Goal: Task Accomplishment & Management: Manage account settings

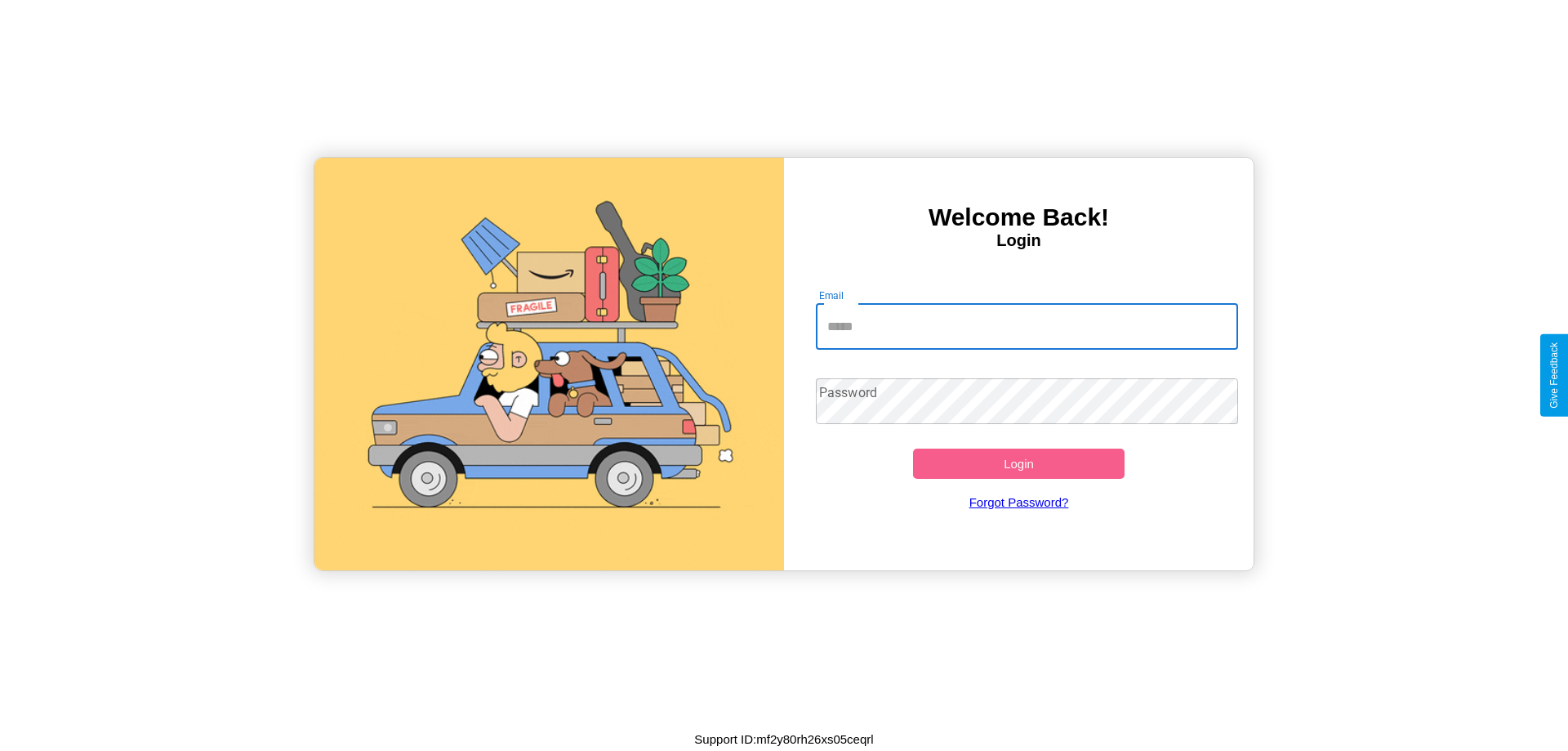
click at [1026, 326] on input "Email" at bounding box center [1027, 326] width 423 height 46
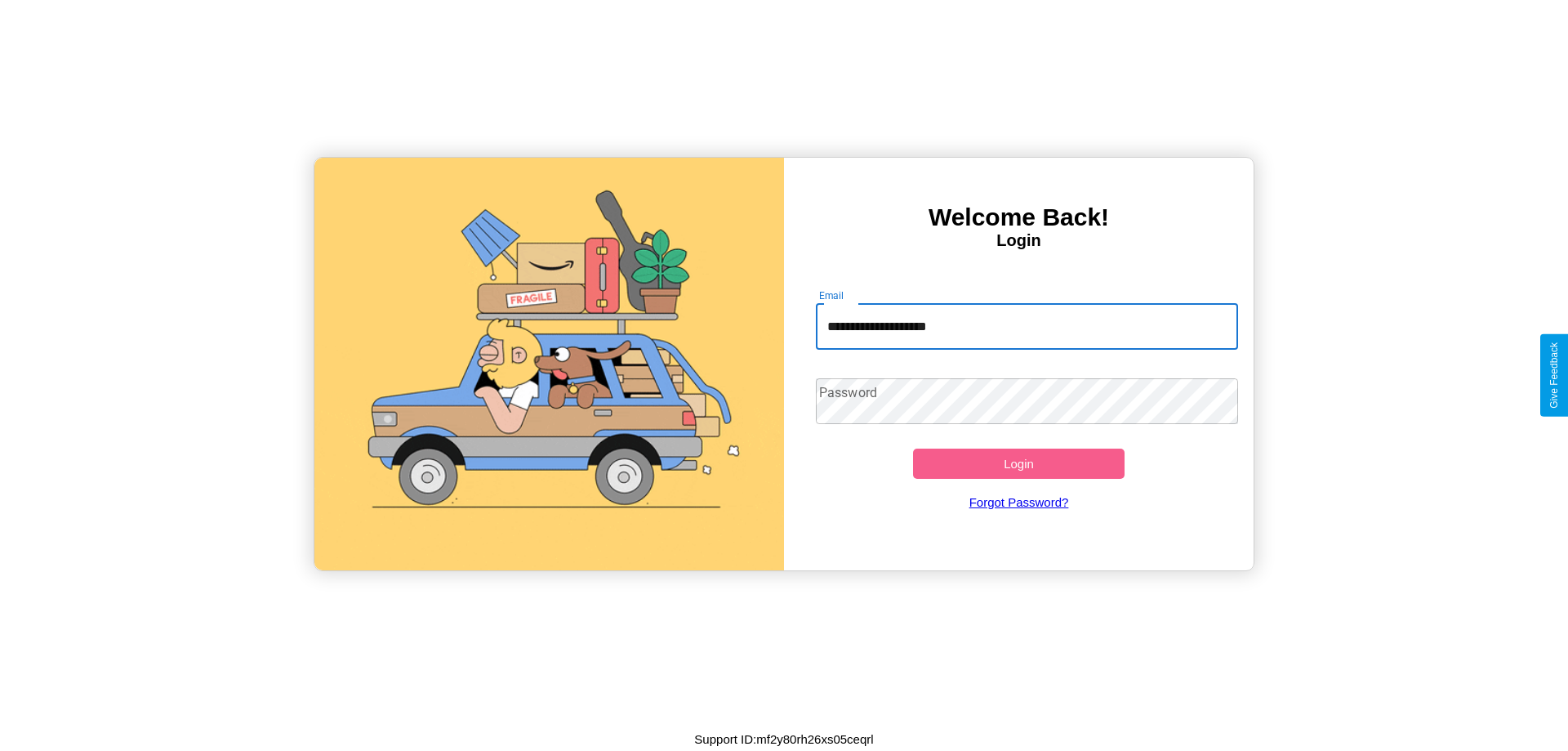
type input "**********"
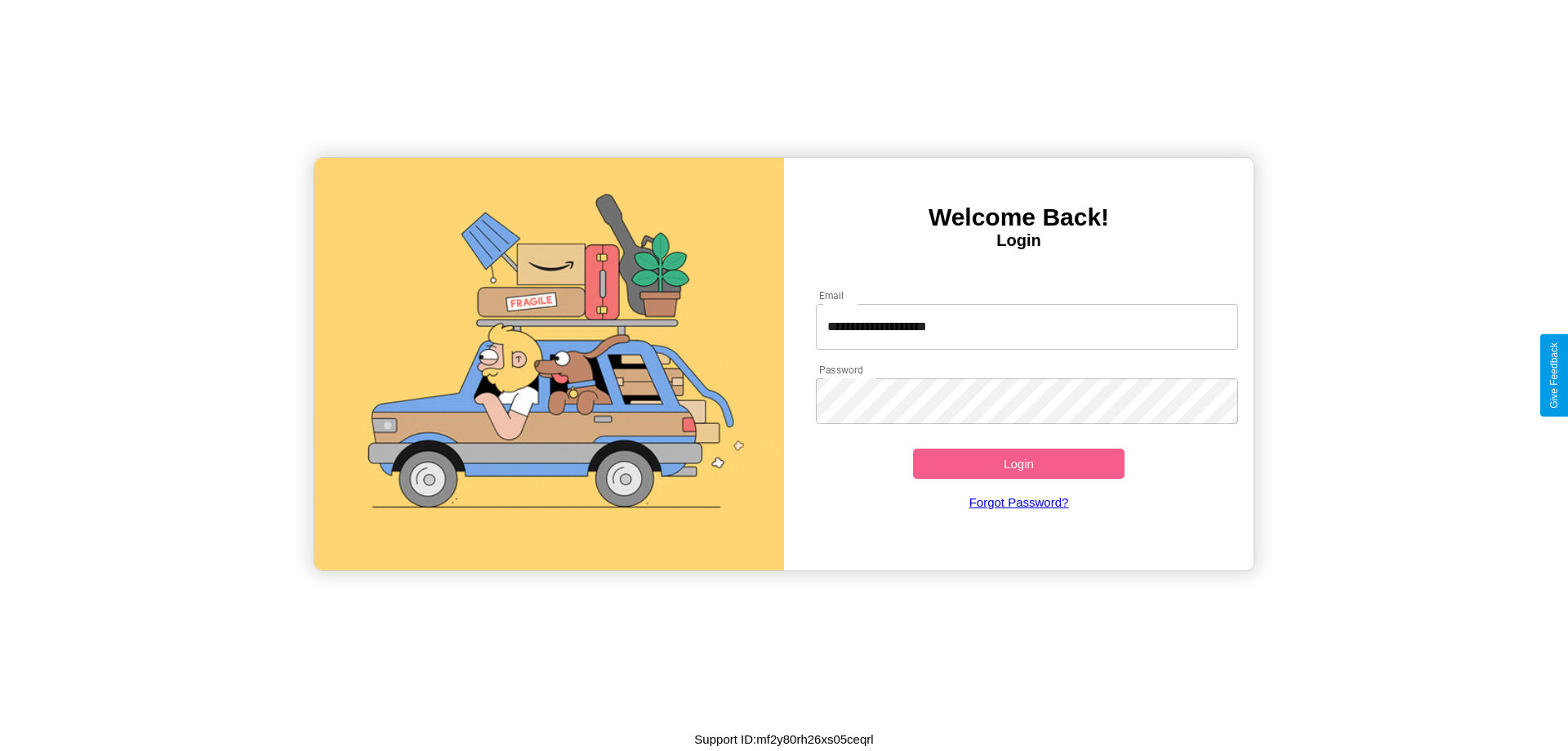
click at [1018, 463] on button "Login" at bounding box center [1019, 463] width 211 height 30
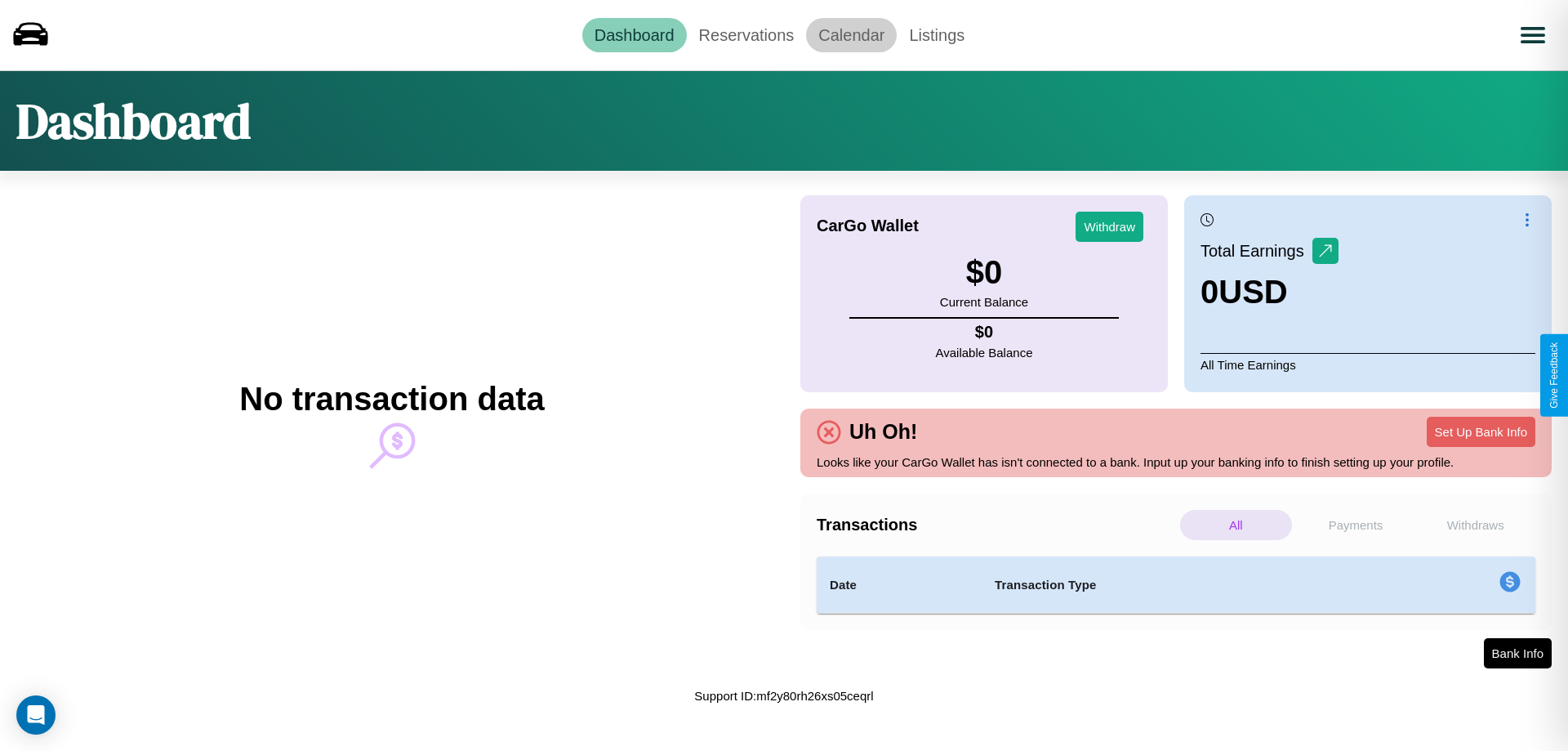
click at [851, 35] on link "Calendar" at bounding box center [851, 35] width 91 height 35
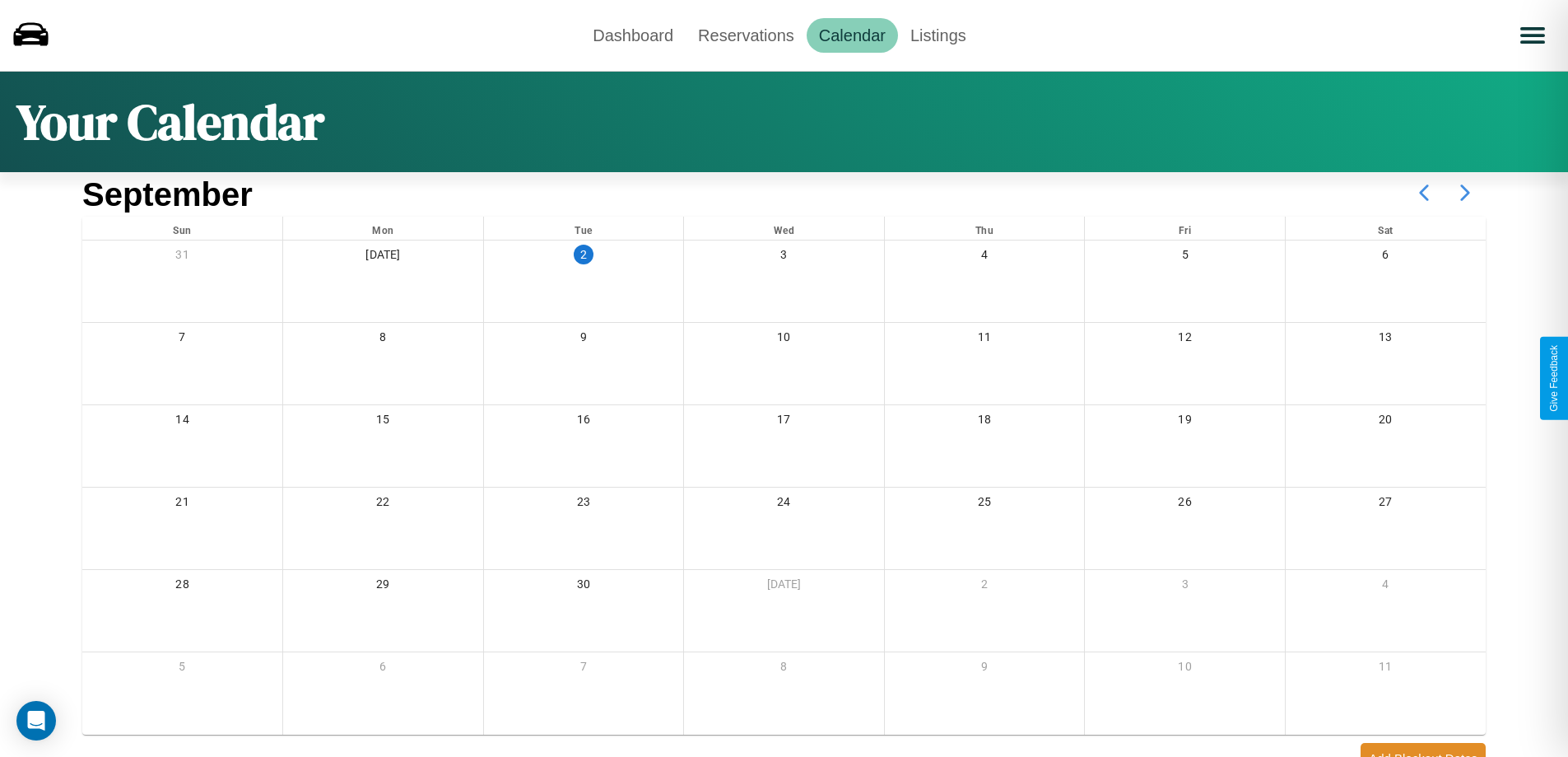
click at [1464, 193] on icon at bounding box center [1465, 193] width 41 height 41
click at [745, 35] on link "Reservations" at bounding box center [745, 35] width 121 height 35
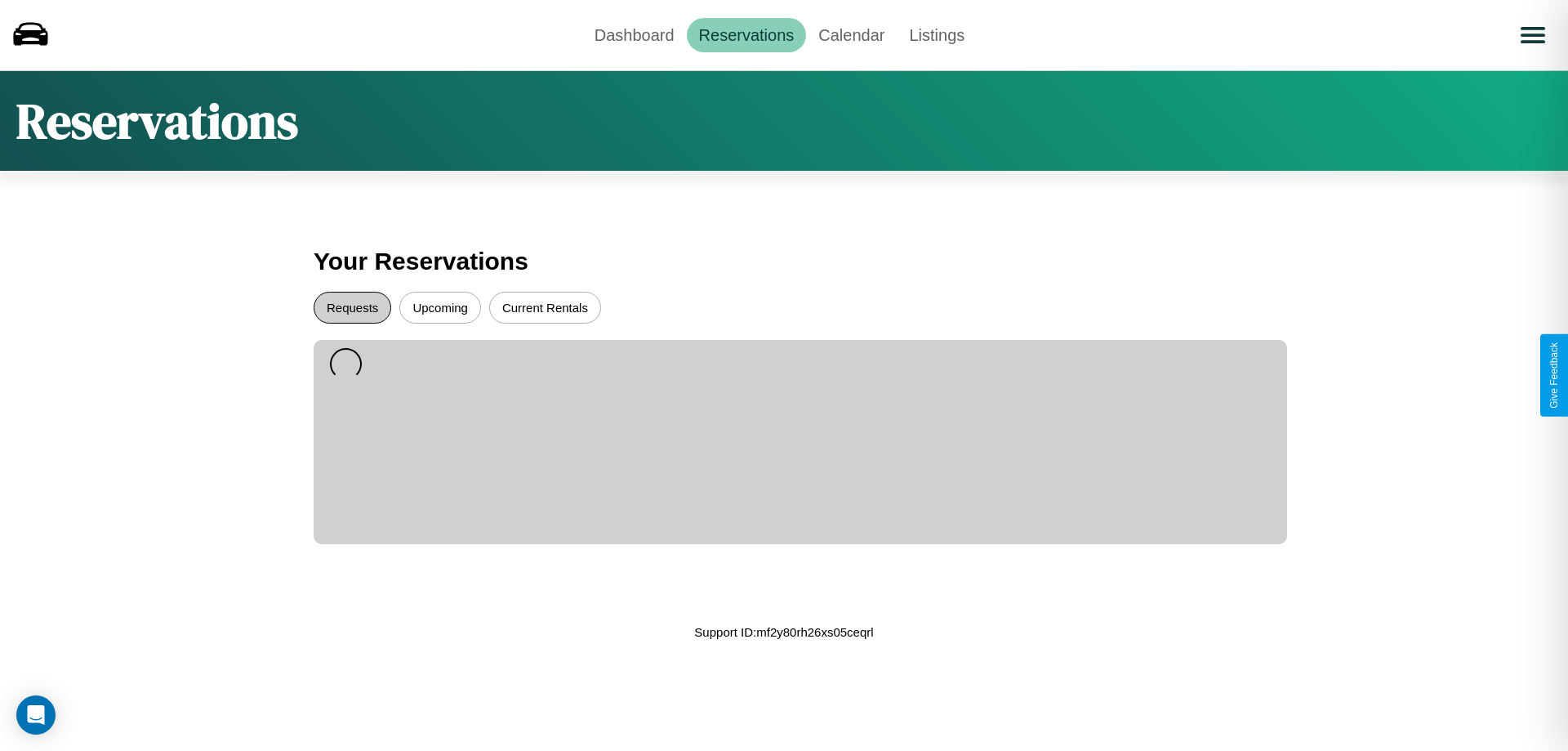
click at [352, 307] on button "Requests" at bounding box center [352, 307] width 78 height 32
click at [544, 307] on button "Current Rentals" at bounding box center [545, 307] width 112 height 32
